Goal: Transaction & Acquisition: Book appointment/travel/reservation

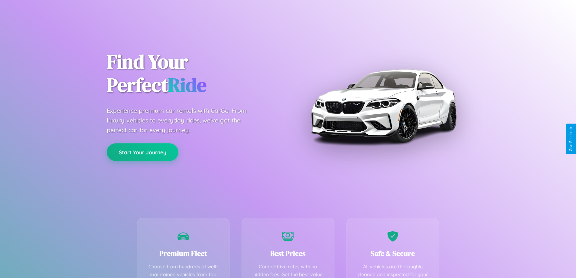
click at [142, 152] on button "Start Your Journey" at bounding box center [143, 152] width 72 height 18
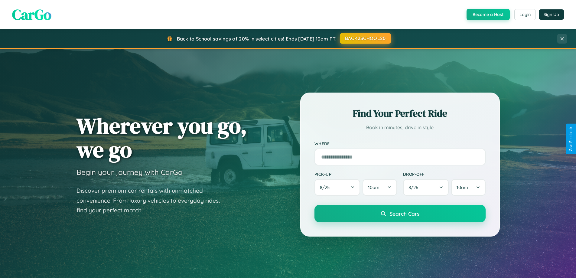
click at [365, 38] on button "BACK2SCHOOL20" at bounding box center [365, 38] width 51 height 11
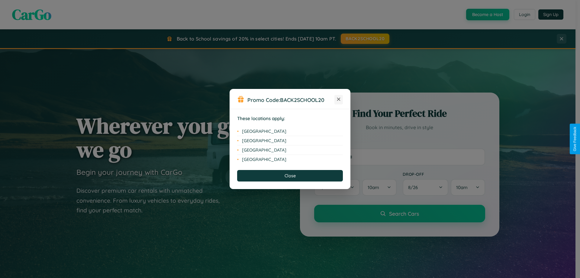
click at [339, 99] on icon at bounding box center [338, 99] width 3 height 3
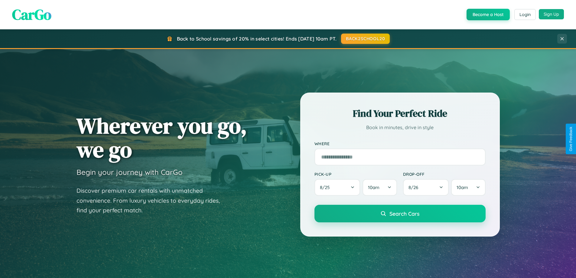
click at [551, 14] on button "Sign Up" at bounding box center [551, 14] width 25 height 10
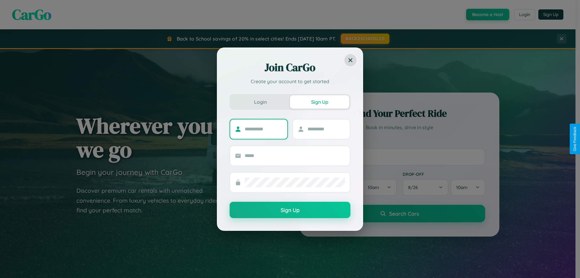
click at [264, 129] on input "text" at bounding box center [264, 129] width 38 height 10
type input "******"
click at [326, 129] on input "text" at bounding box center [327, 129] width 38 height 10
type input "*****"
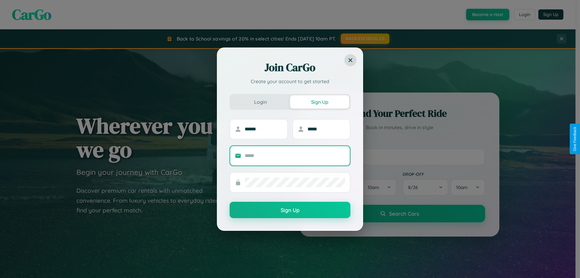
click at [295, 155] on input "text" at bounding box center [295, 156] width 100 height 10
type input "**********"
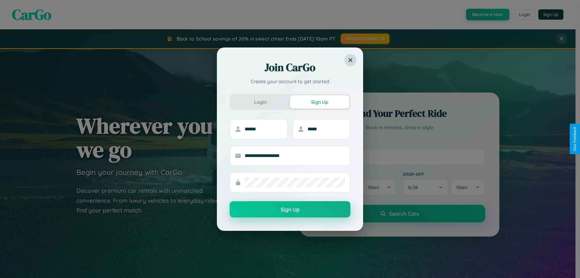
click at [290, 209] on button "Sign Up" at bounding box center [290, 209] width 121 height 16
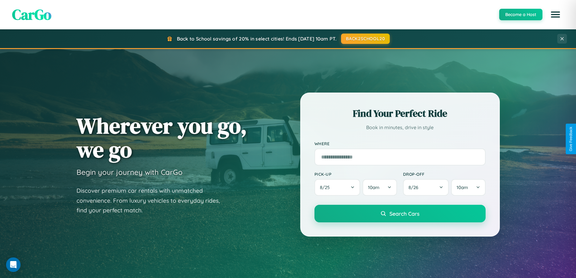
scroll to position [416, 0]
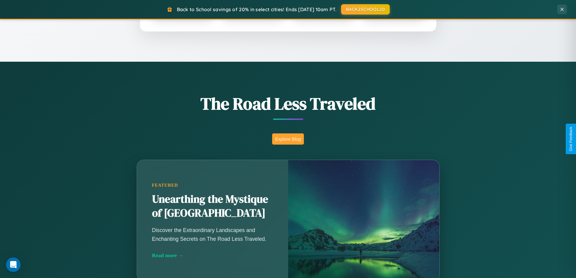
click at [288, 139] on button "Explore Blog" at bounding box center [288, 138] width 32 height 11
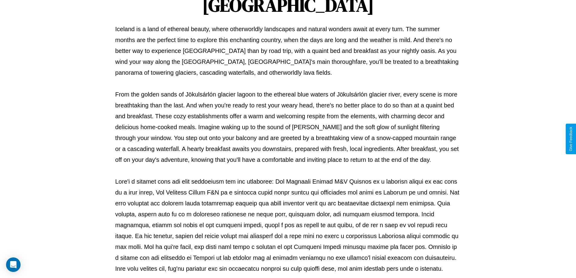
scroll to position [196, 0]
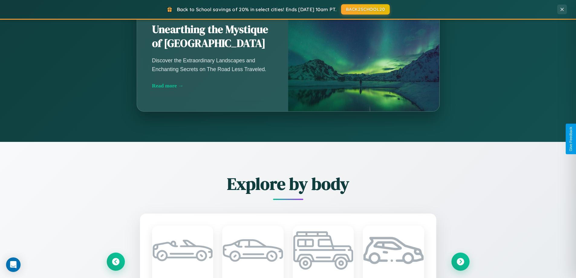
scroll to position [708, 0]
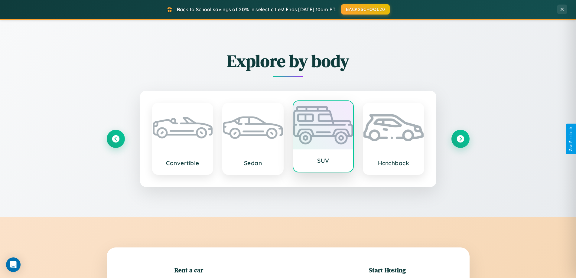
click at [323, 138] on div at bounding box center [323, 125] width 60 height 48
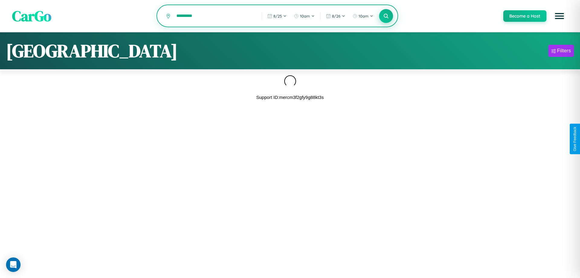
type input "*********"
click at [386, 16] on icon at bounding box center [386, 16] width 6 height 6
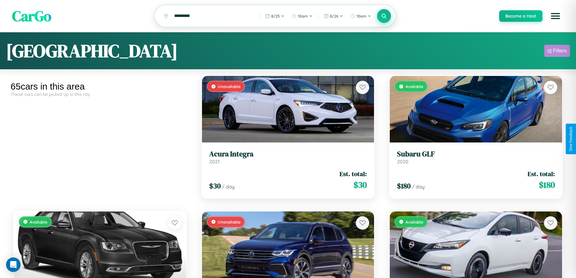
click at [557, 52] on div "Filters" at bounding box center [560, 51] width 14 height 6
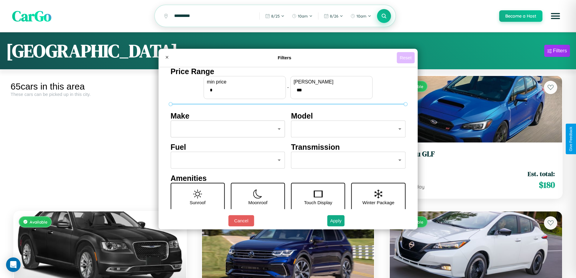
click at [406, 57] on button "Reset" at bounding box center [406, 57] width 18 height 11
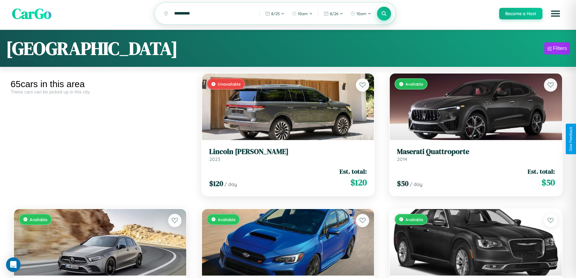
scroll to position [2657, 0]
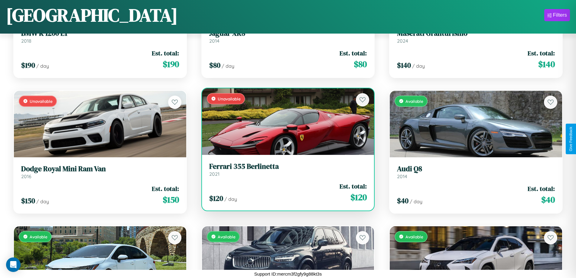
click at [285, 124] on div "Unavailable" at bounding box center [288, 121] width 172 height 66
click at [285, 121] on div "Unavailable" at bounding box center [288, 121] width 172 height 66
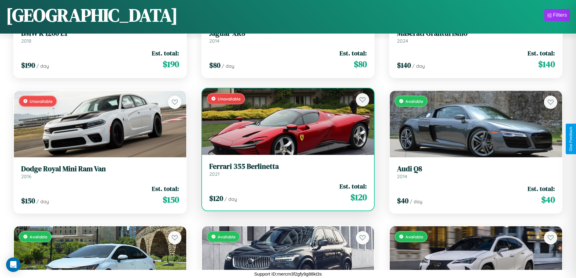
click at [285, 121] on div "Unavailable" at bounding box center [288, 121] width 172 height 66
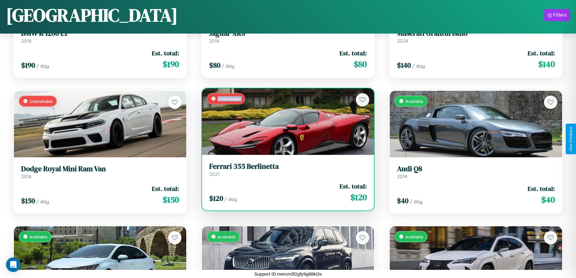
click at [285, 121] on div "Unavailable" at bounding box center [288, 121] width 172 height 66
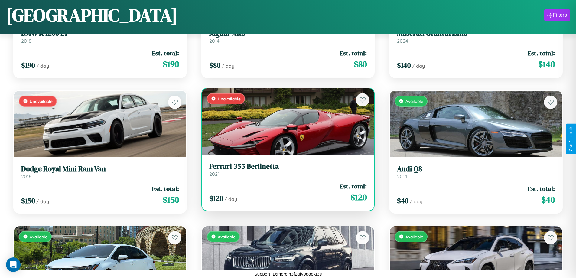
click at [285, 121] on div "Unavailable" at bounding box center [288, 121] width 172 height 66
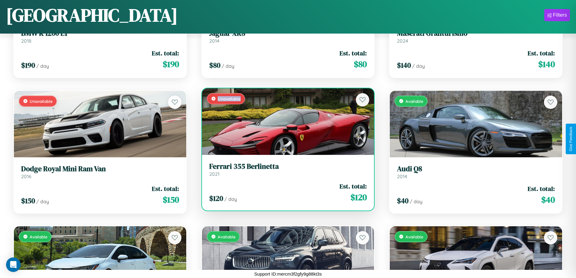
click at [285, 121] on div "Unavailable" at bounding box center [288, 121] width 172 height 66
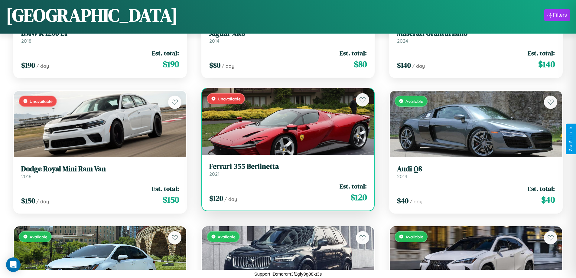
click at [285, 169] on h3 "Ferrari 355 Berlinetta" at bounding box center [288, 166] width 158 height 9
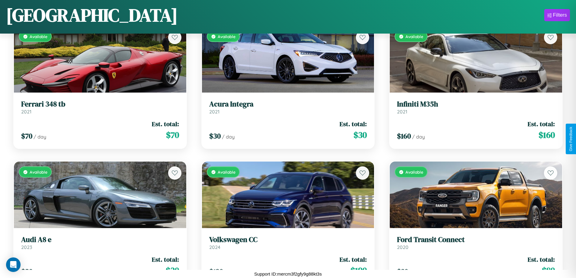
scroll to position [626, 0]
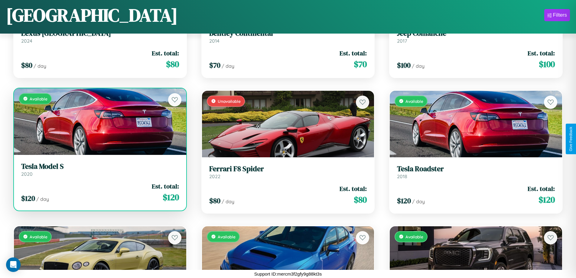
click at [99, 172] on link "Tesla Model S 2020" at bounding box center [100, 169] width 158 height 15
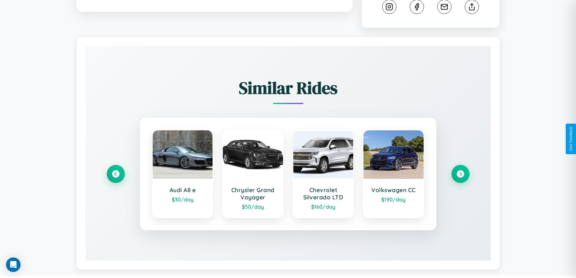
scroll to position [336, 0]
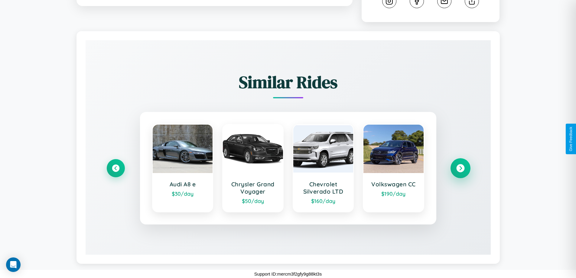
click at [460, 168] on icon at bounding box center [460, 168] width 8 height 8
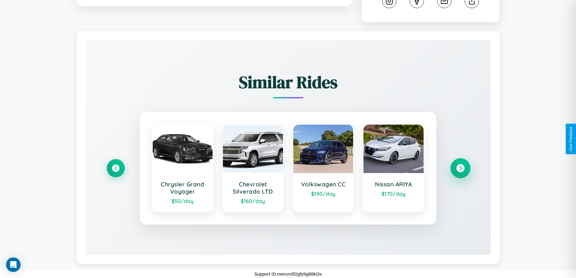
click at [460, 168] on icon at bounding box center [460, 168] width 8 height 8
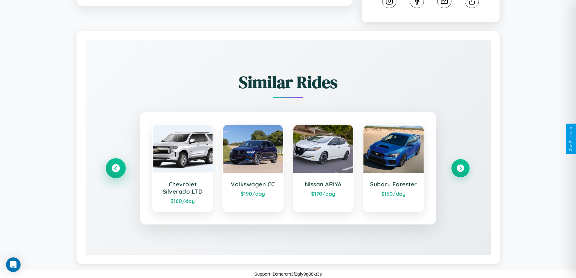
click at [115, 168] on icon at bounding box center [116, 168] width 8 height 8
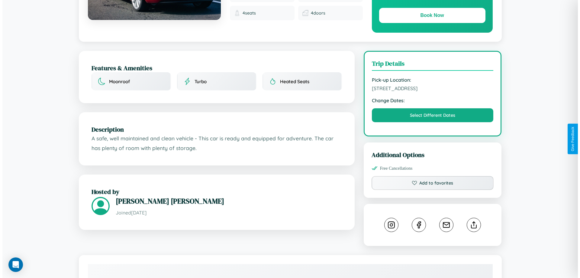
scroll to position [0, 0]
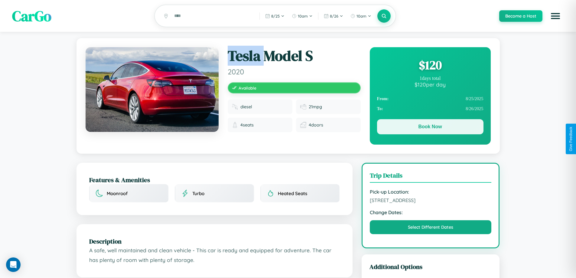
click at [430, 128] on button "Book Now" at bounding box center [430, 126] width 106 height 15
